Goal: Navigation & Orientation: Locate item on page

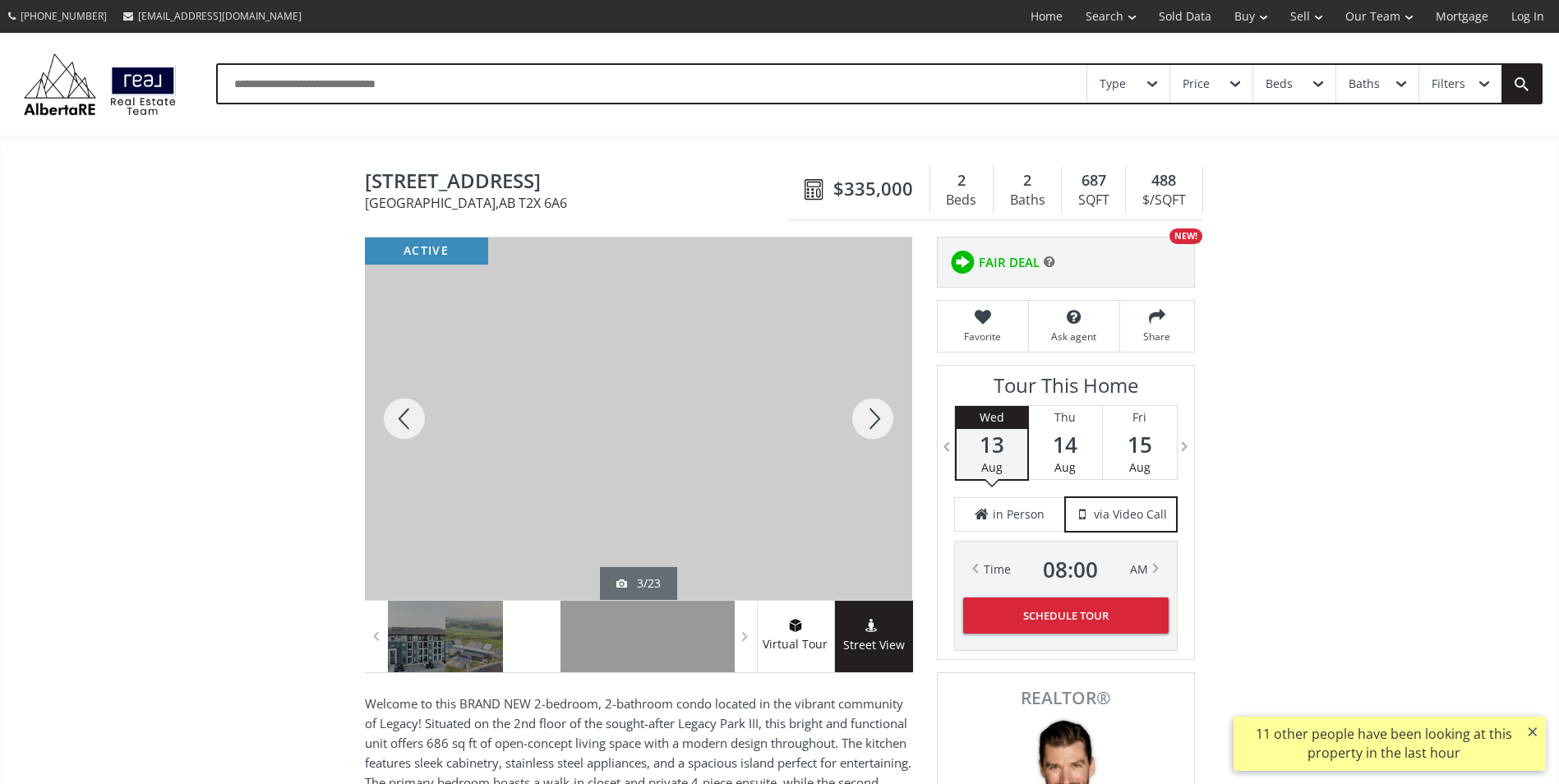
click at [883, 414] on div at bounding box center [872, 418] width 79 height 362
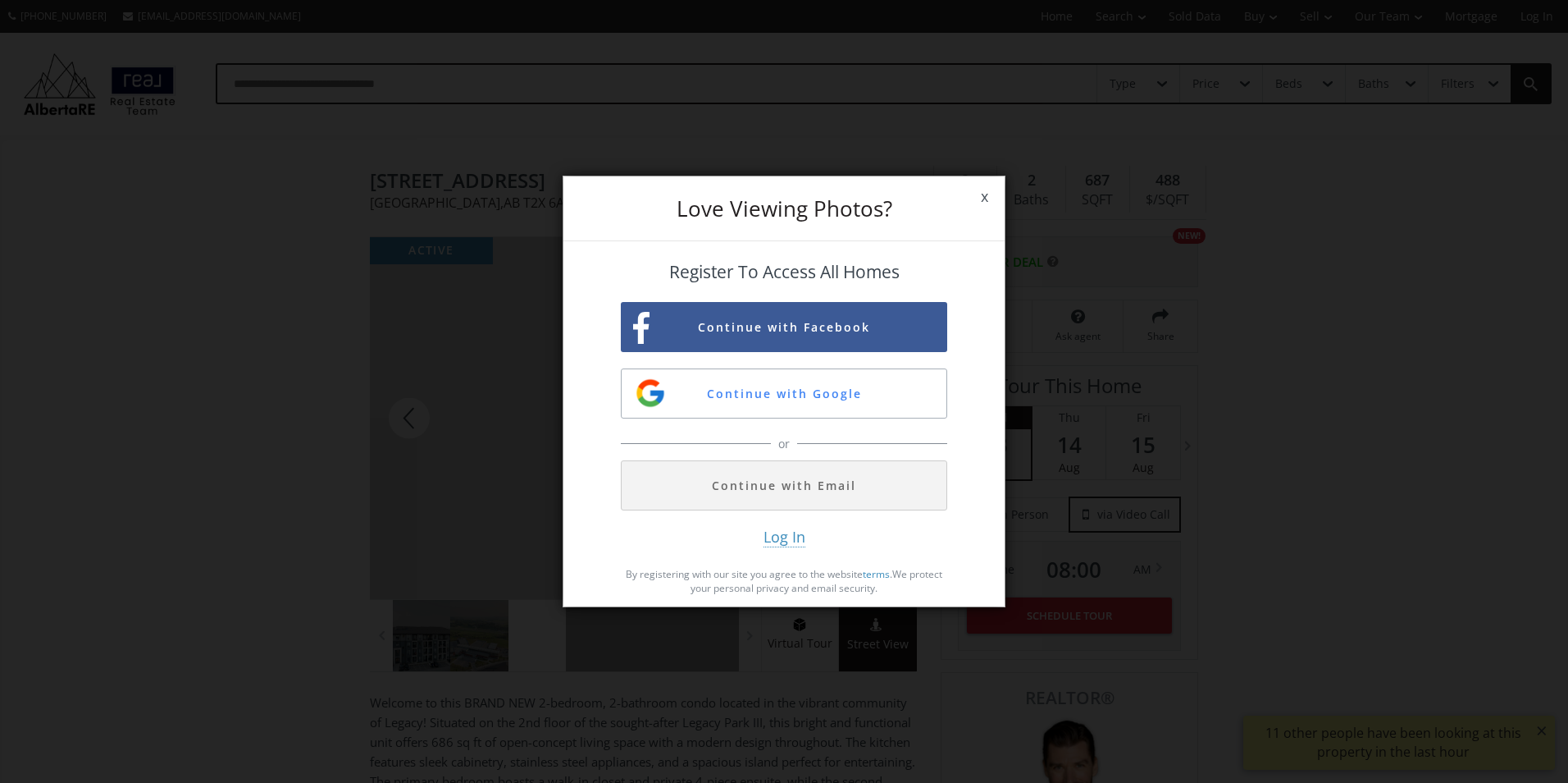
click at [985, 191] on span "x" at bounding box center [984, 196] width 40 height 46
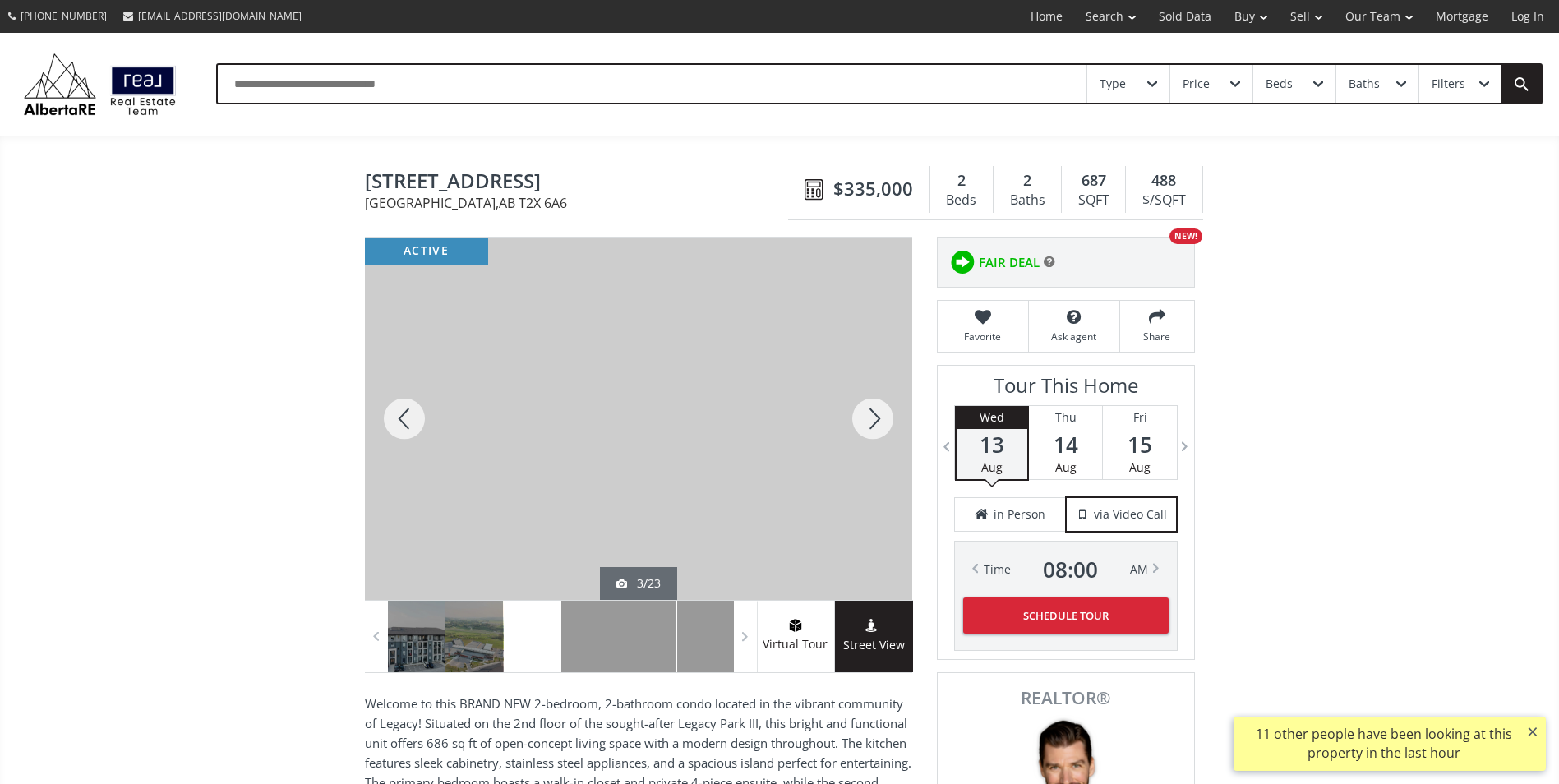
click at [866, 409] on div at bounding box center [872, 418] width 79 height 362
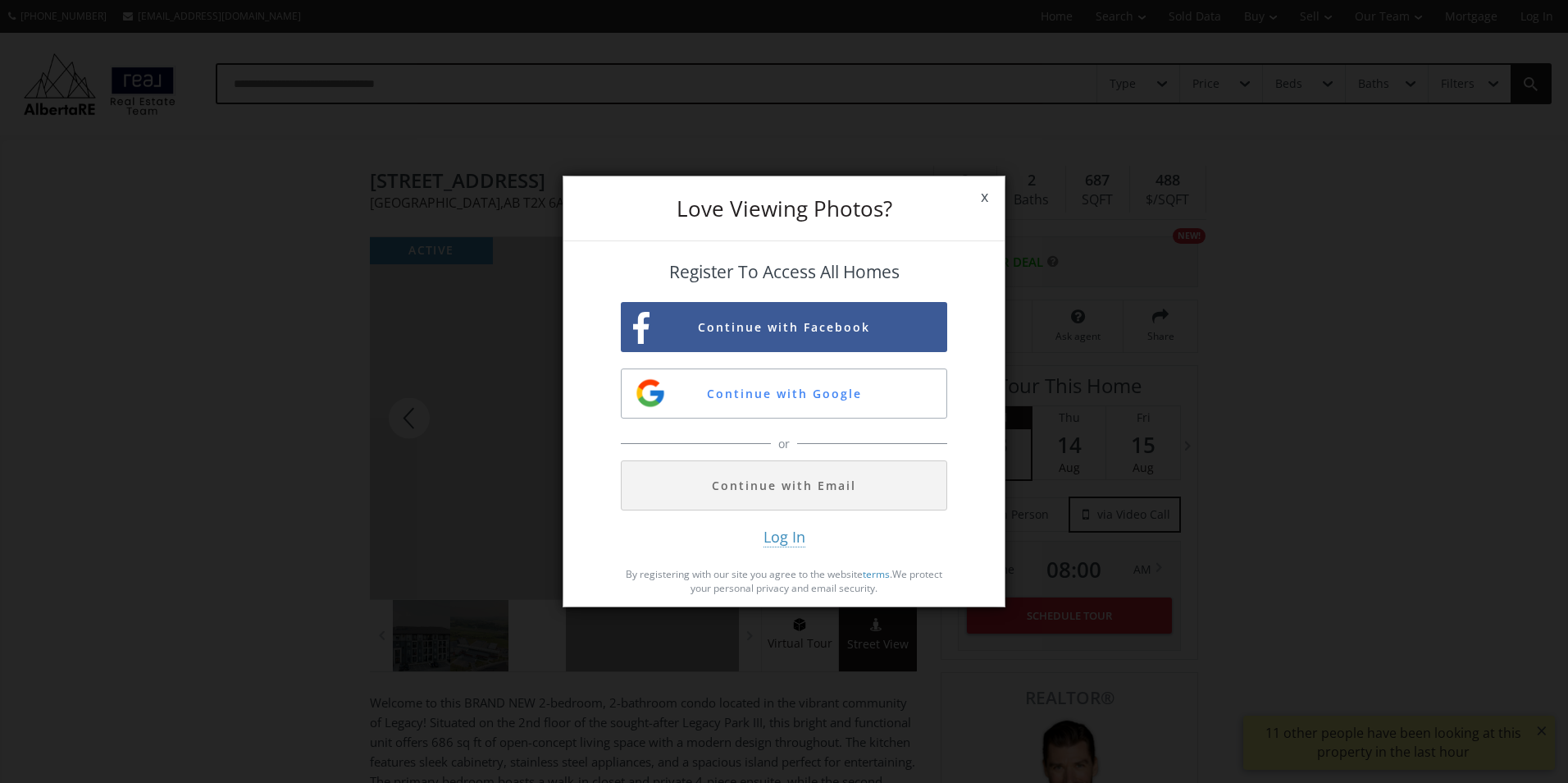
click at [985, 187] on span "x" at bounding box center [984, 196] width 40 height 46
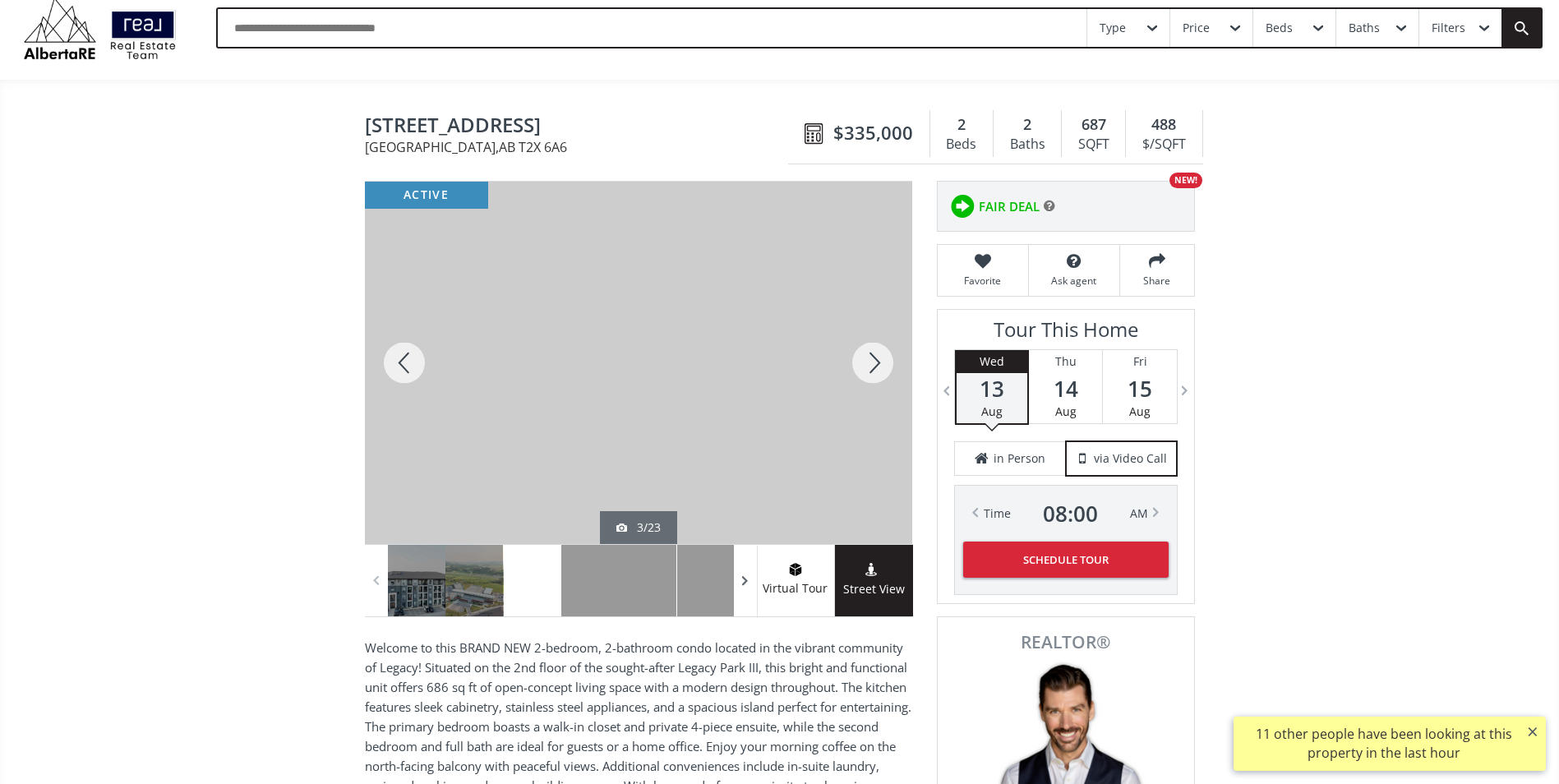
scroll to position [82, 0]
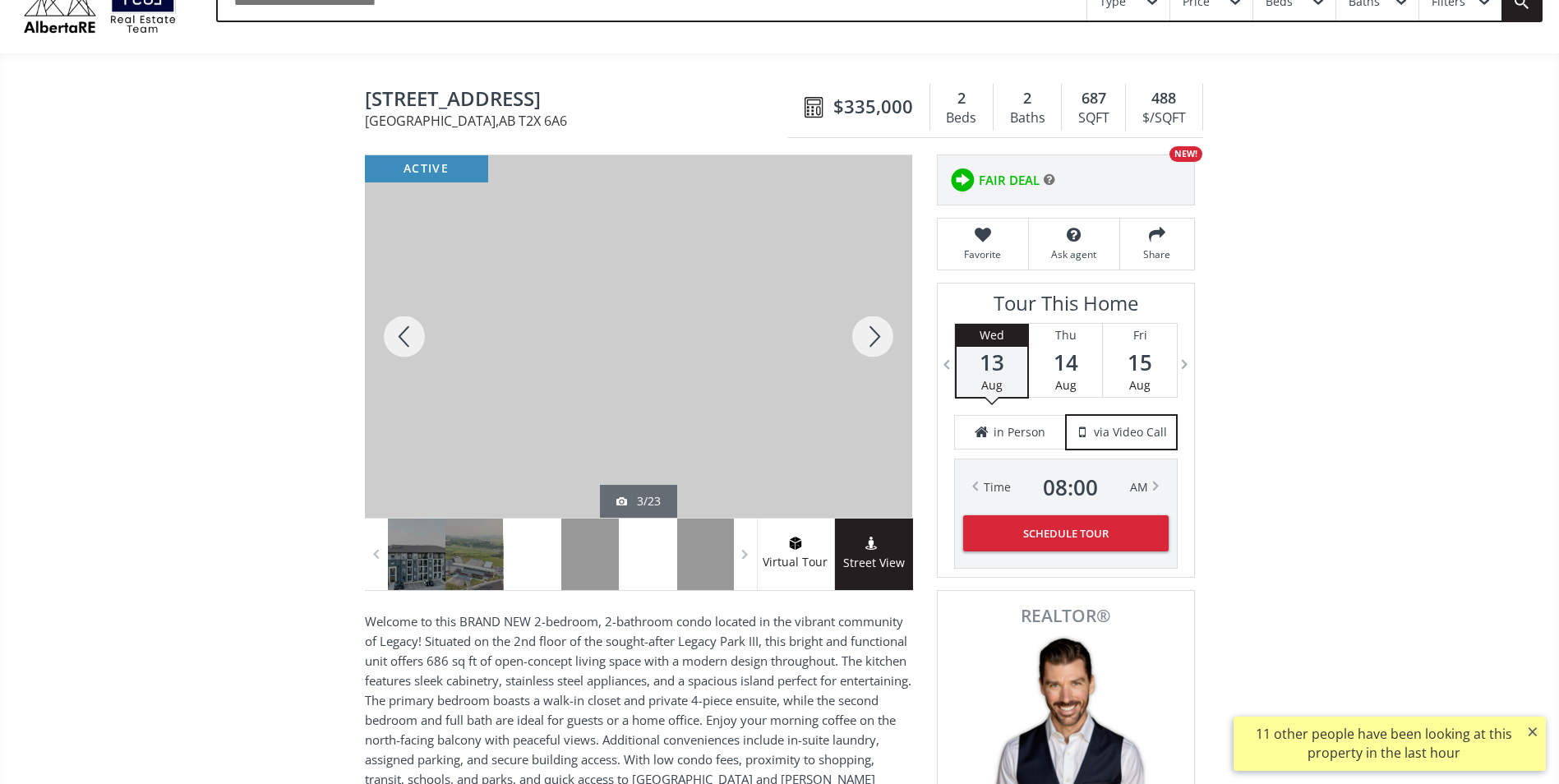
click at [641, 563] on div at bounding box center [647, 554] width 58 height 72
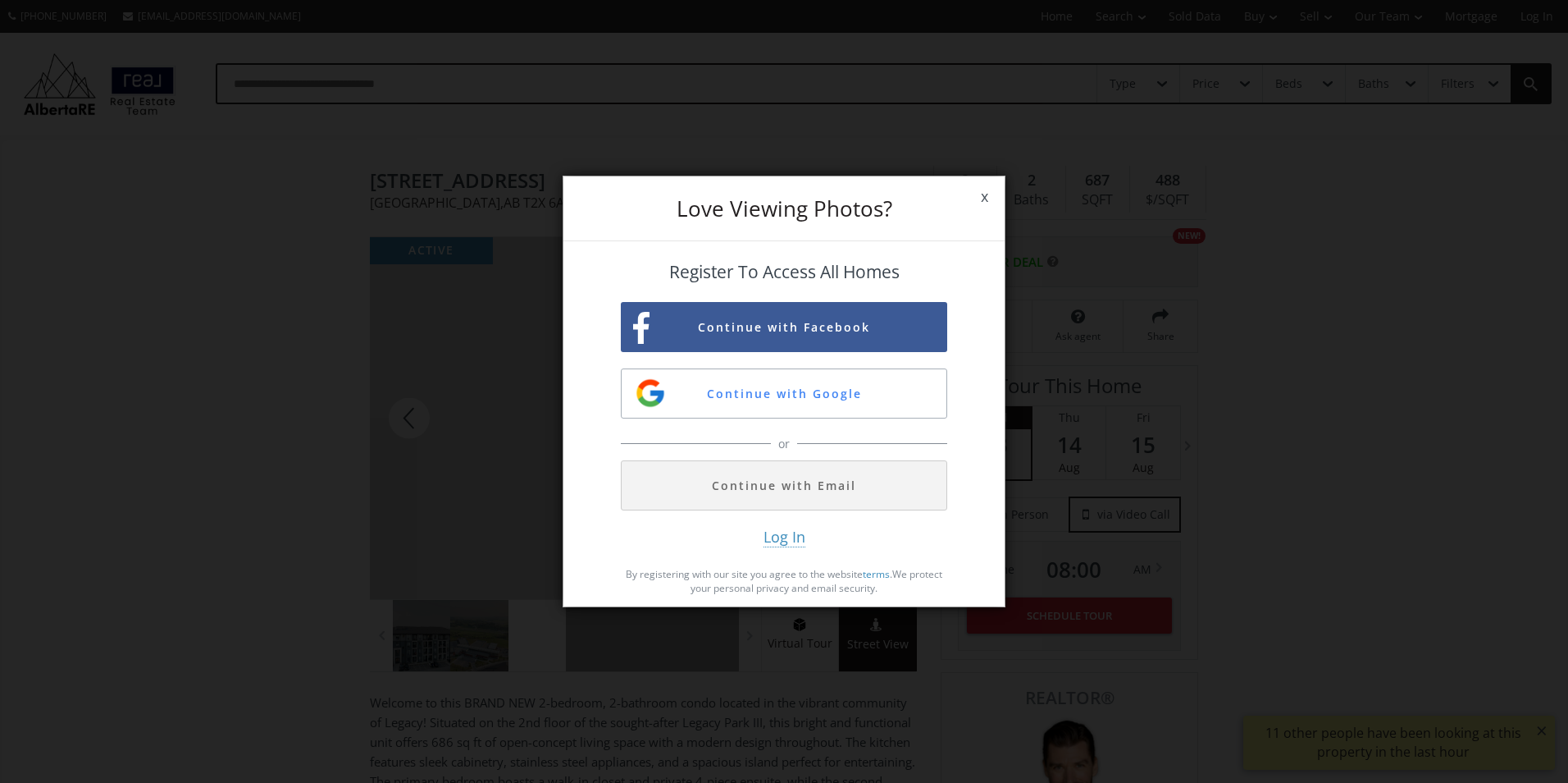
click at [984, 189] on span "x" at bounding box center [984, 196] width 40 height 46
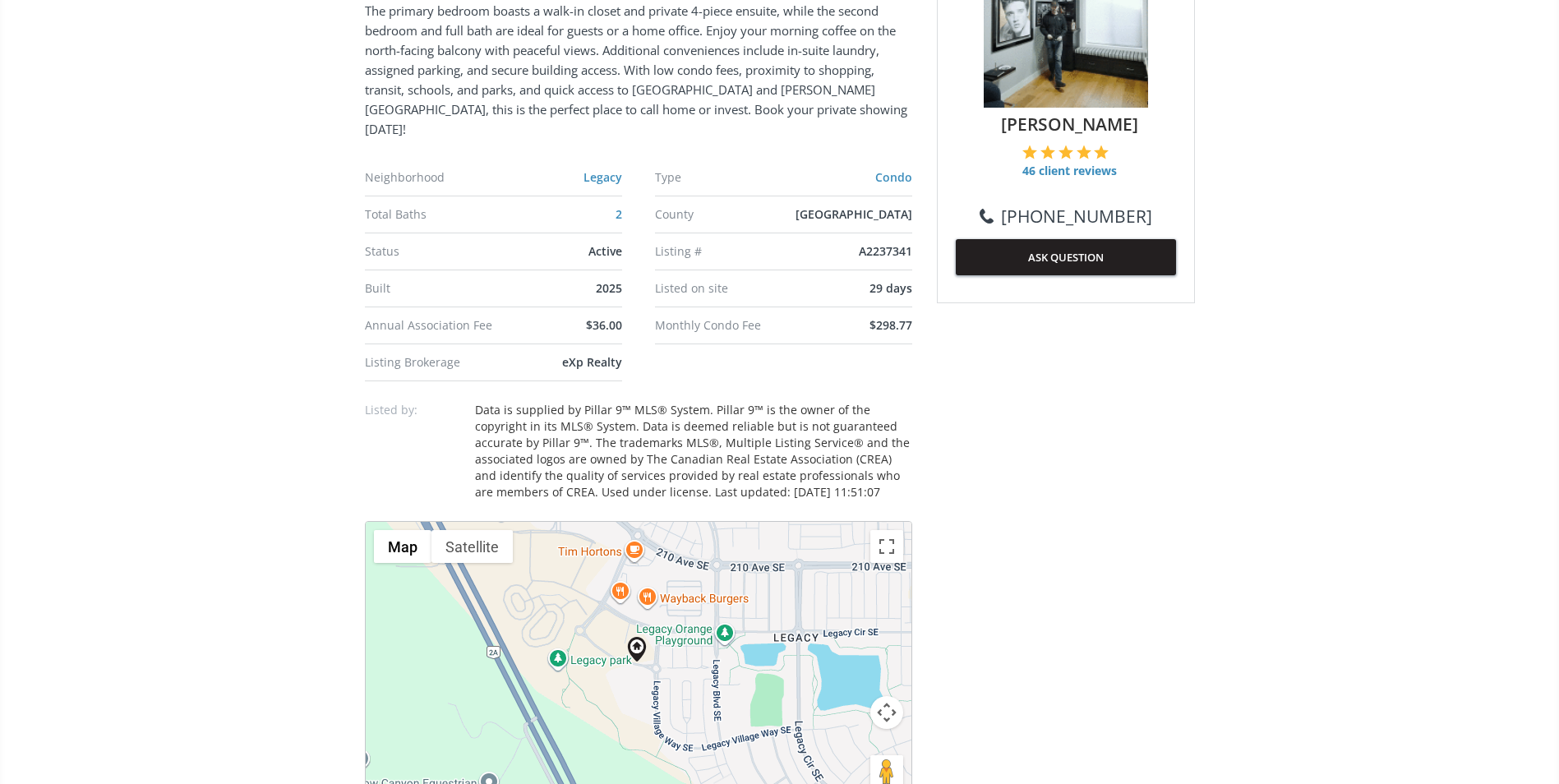
scroll to position [1068, 0]
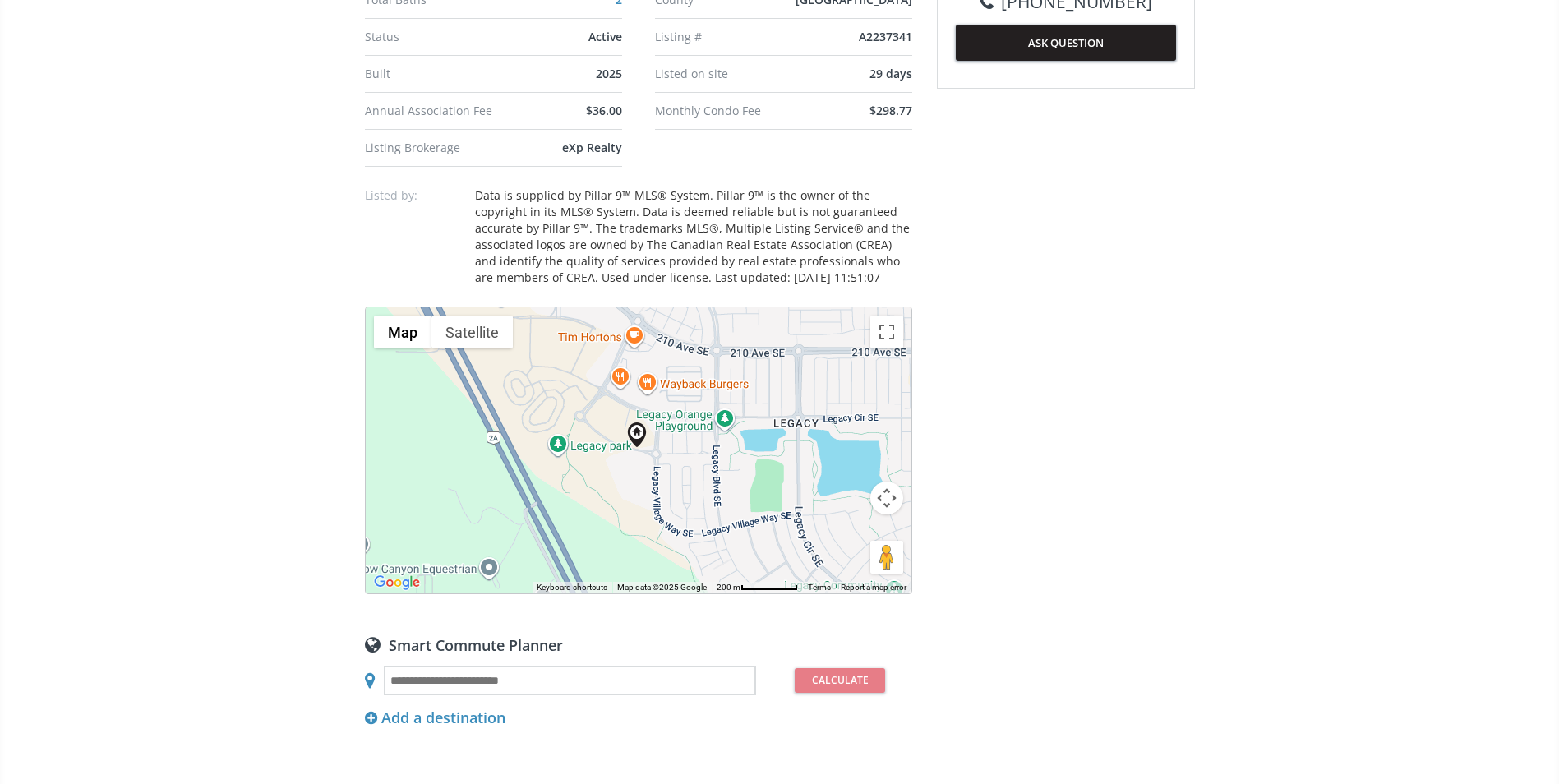
click at [631, 389] on div "To navigate, press the arrow keys." at bounding box center [639, 449] width 546 height 286
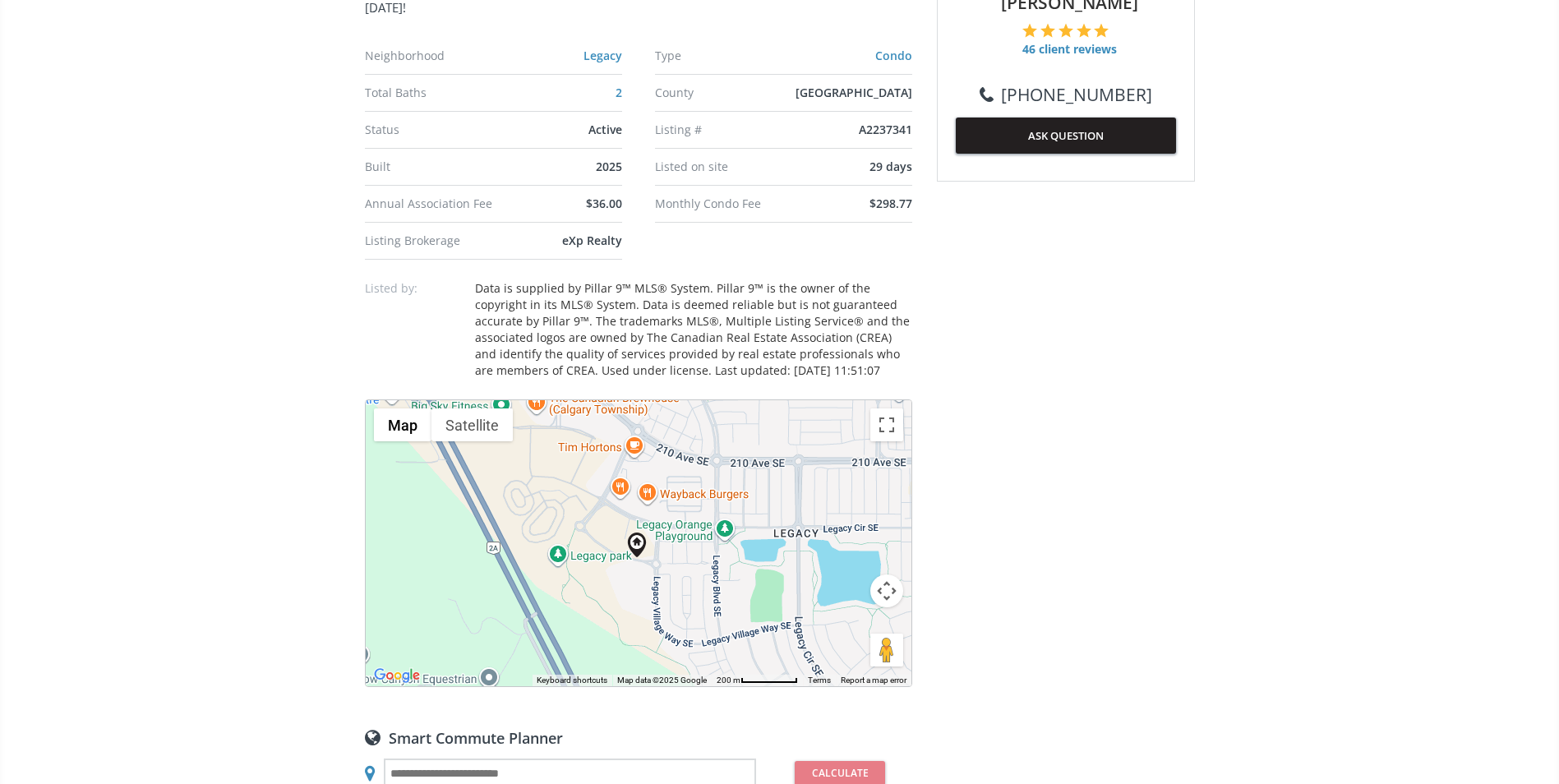
scroll to position [986, 0]
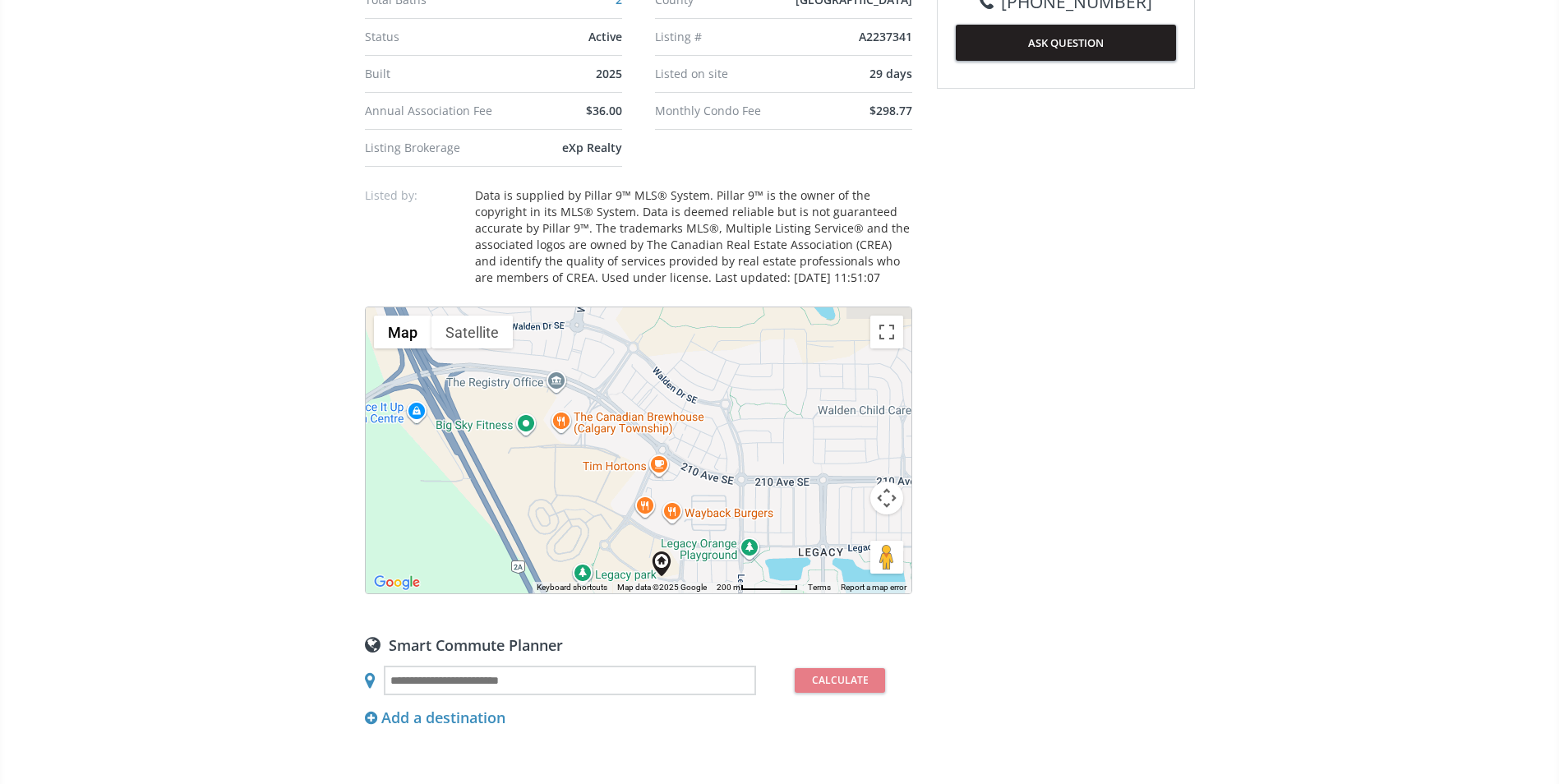
drag, startPoint x: 475, startPoint y: 453, endPoint x: 259, endPoint y: 543, distance: 234.0
click at [270, 544] on div "[GEOGRAPHIC_DATA] [STREET_ADDRESS] $335,000 2 Beds 2 Baths 687 SQFT 488 $/SQFT …" at bounding box center [780, 623] width 1559 height 2948
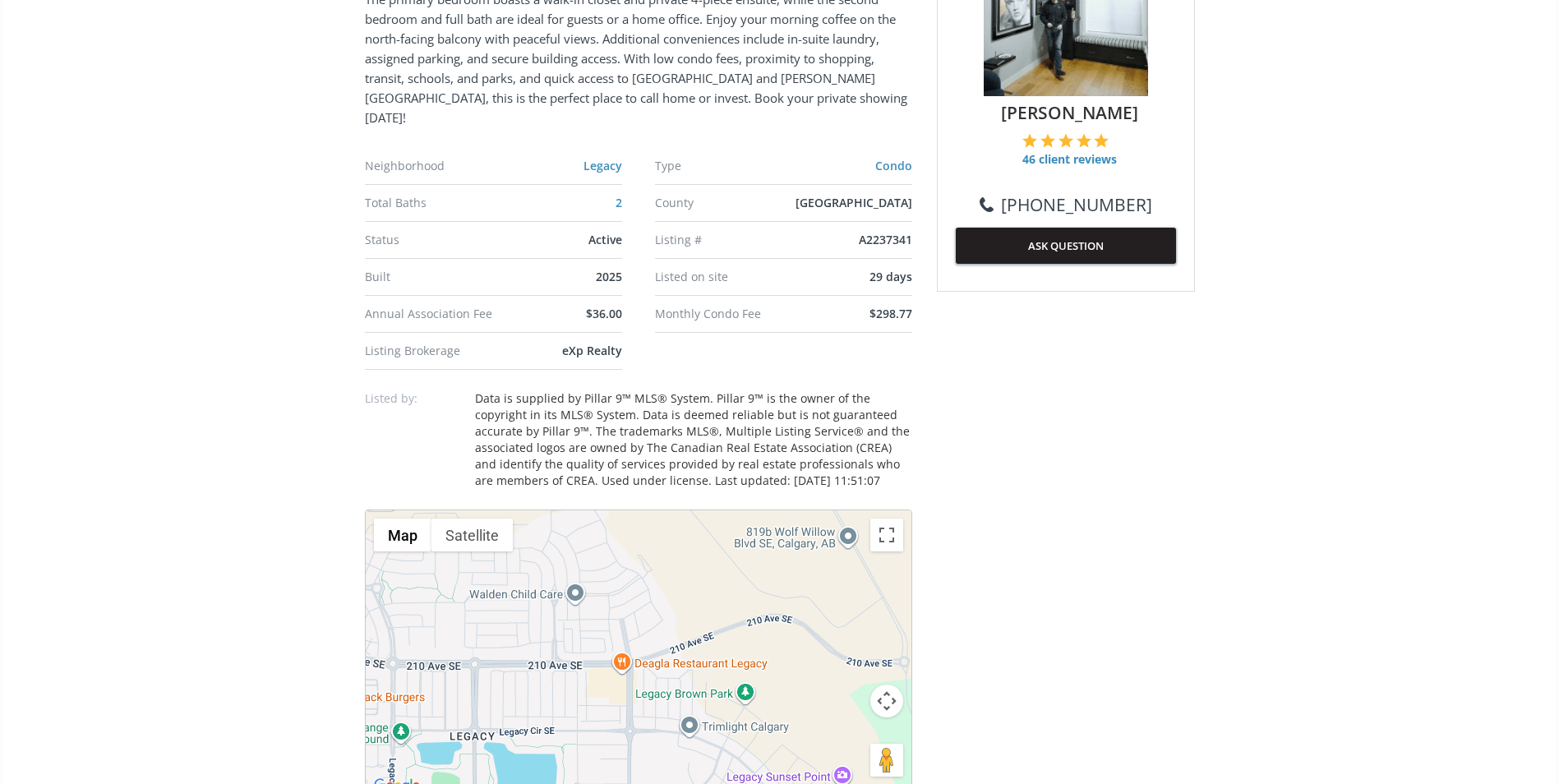
scroll to position [493, 0]
